Goal: Information Seeking & Learning: Check status

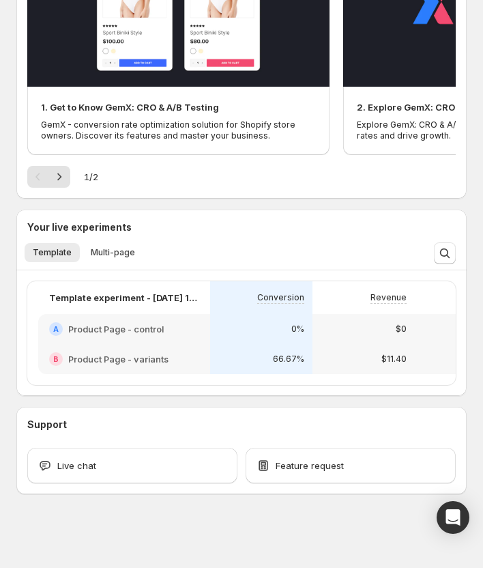
scroll to position [0, 295]
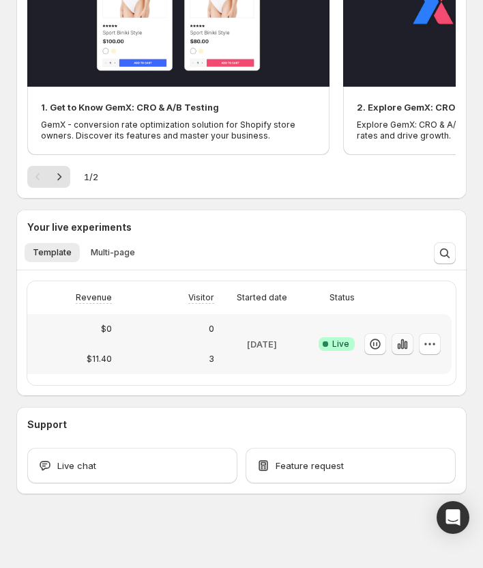
click at [393, 340] on button "button" at bounding box center [403, 344] width 22 height 22
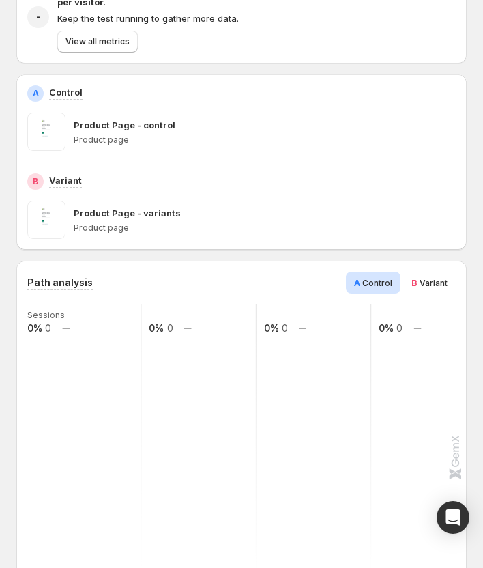
scroll to position [205, 0]
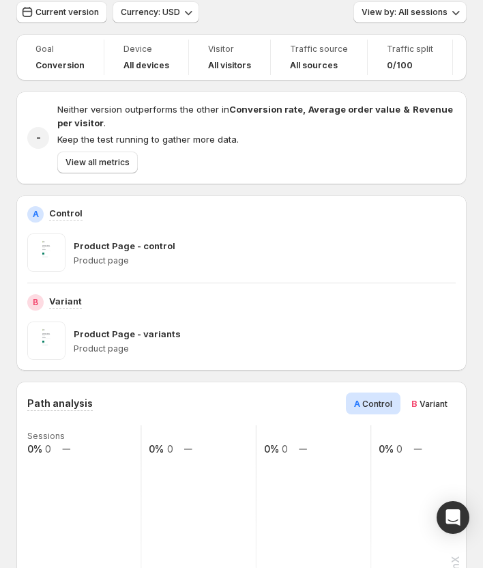
scroll to position [68, 0]
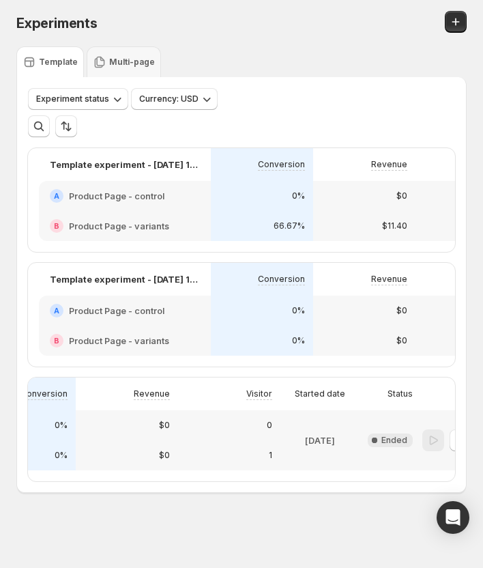
scroll to position [0, 296]
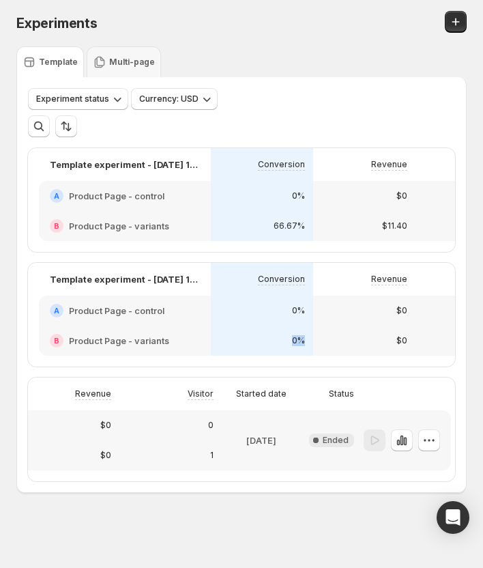
drag, startPoint x: 249, startPoint y: 373, endPoint x: 284, endPoint y: 377, distance: 35.1
click at [289, 367] on div "Template experiment - Sep 25, 11:39:06 Conversion Revenue Visitor Started date …" at bounding box center [241, 315] width 427 height 104
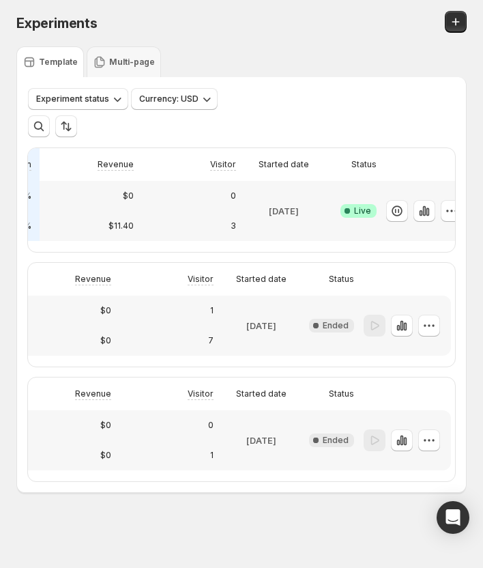
scroll to position [0, 283]
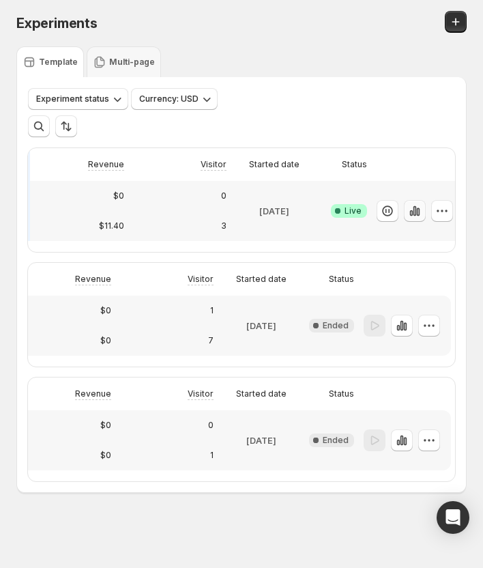
click at [421, 213] on icon "button" at bounding box center [415, 211] width 14 height 14
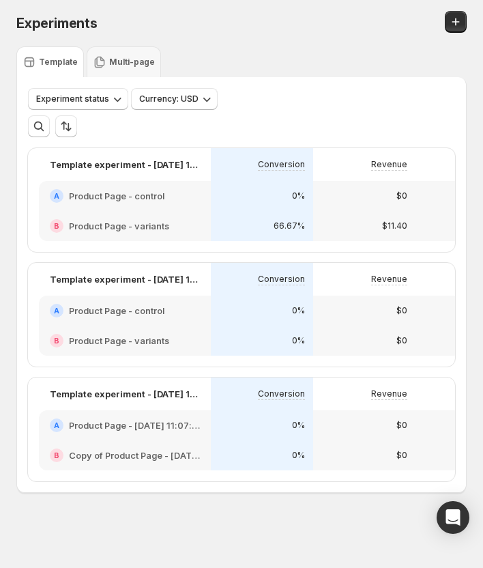
scroll to position [0, 296]
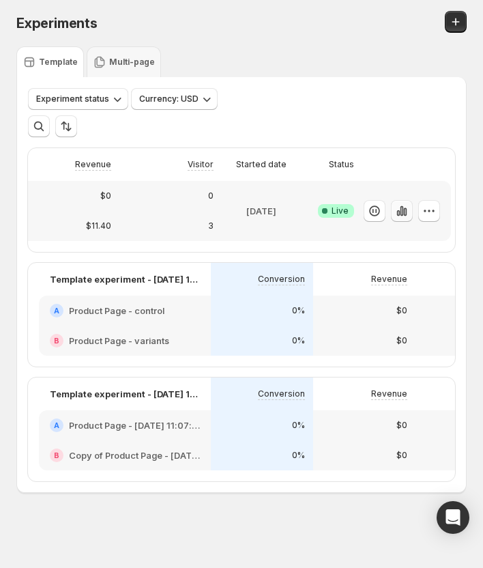
click at [406, 212] on icon "button" at bounding box center [405, 212] width 3 height 8
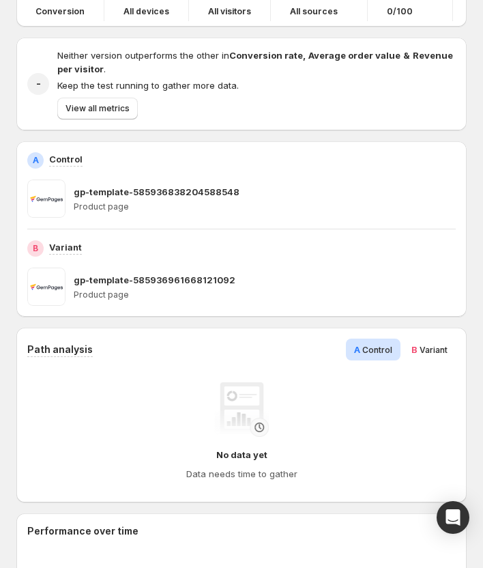
scroll to position [137, 0]
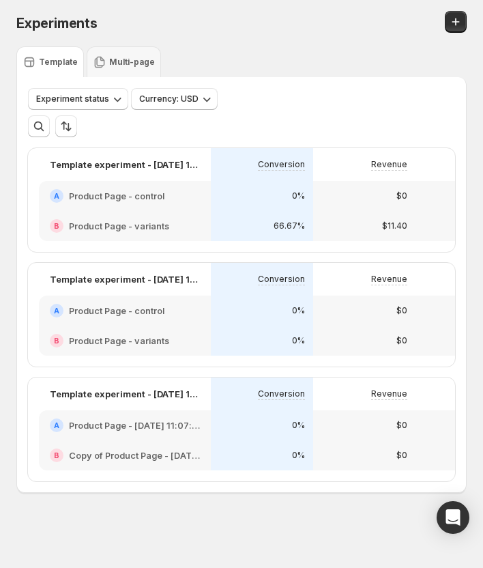
scroll to position [0, 296]
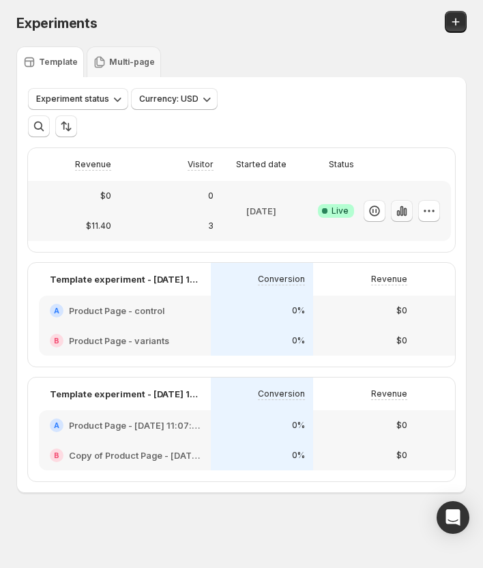
click at [406, 208] on icon "button" at bounding box center [405, 212] width 3 height 8
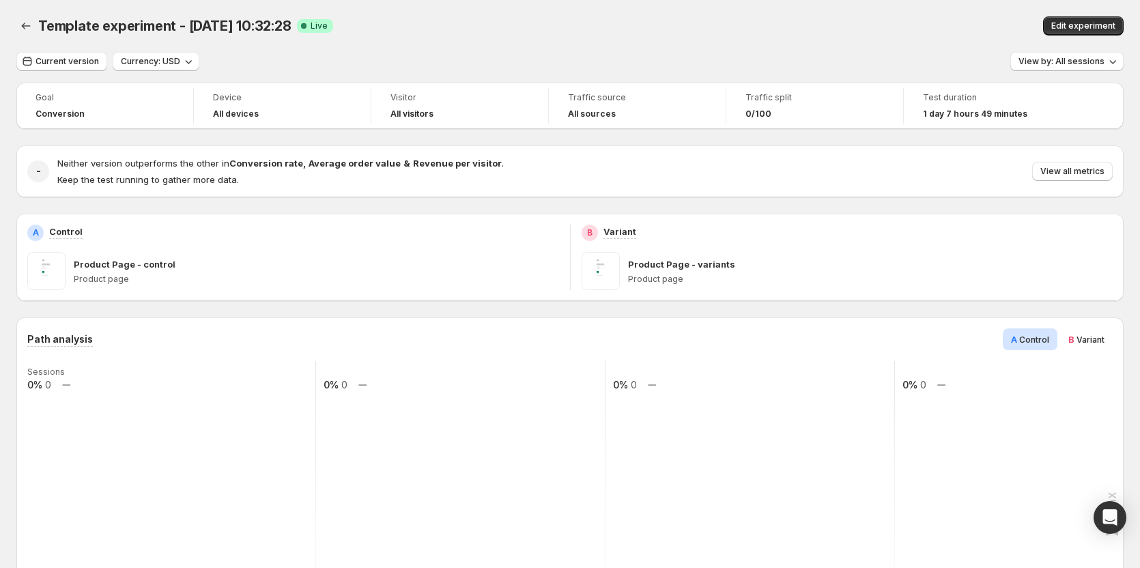
click at [490, 6] on div "Template experiment - [DATE] 10:32:28. This page is ready Template experiment -…" at bounding box center [569, 26] width 1107 height 52
